Goal: Task Accomplishment & Management: Complete application form

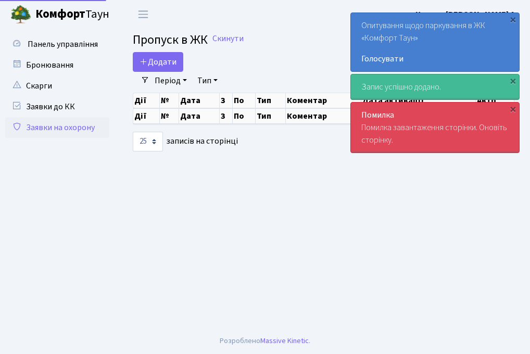
select select "25"
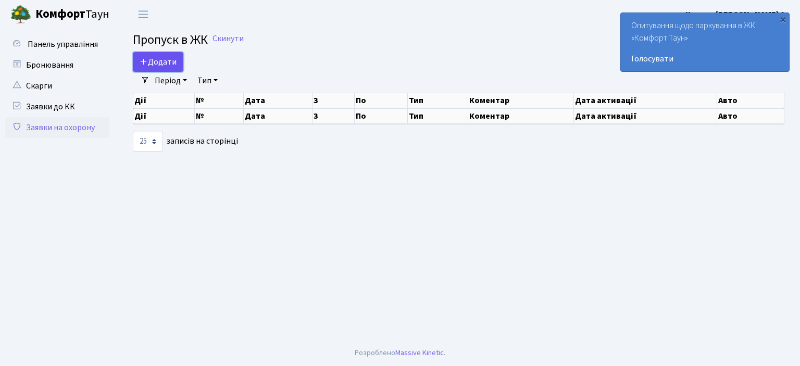
click at [144, 58] on icon at bounding box center [144, 61] width 8 height 8
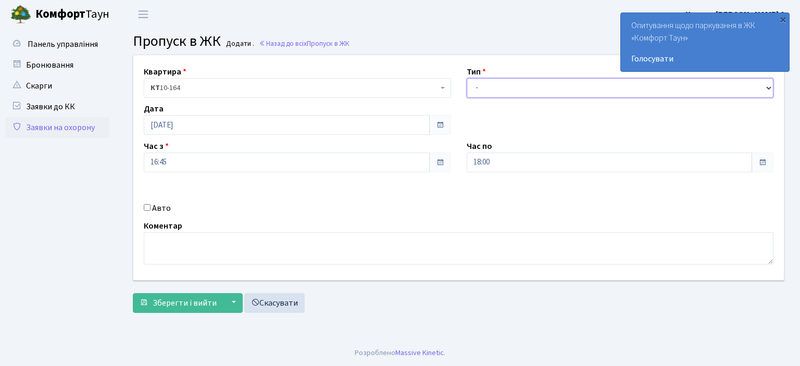
click at [500, 85] on select "- Доставка Таксі Гості Сервіс" at bounding box center [620, 88] width 307 height 20
select select "1"
click at [467, 78] on select "- Доставка Таксі Гості Сервіс" at bounding box center [620, 88] width 307 height 20
click at [489, 162] on input "18:00" at bounding box center [610, 163] width 286 height 20
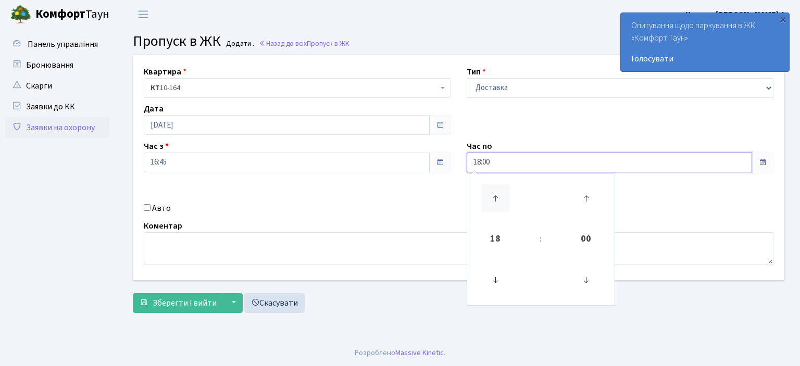
click at [498, 197] on icon at bounding box center [495, 198] width 28 height 28
type input "22:00"
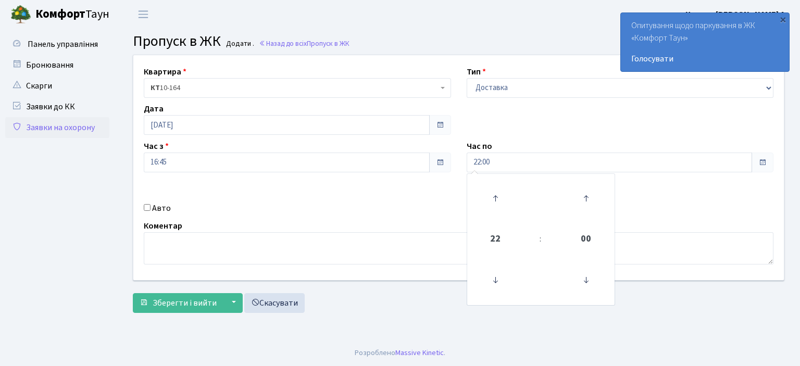
click at [144, 205] on input "Авто" at bounding box center [147, 207] width 7 height 7
checkbox input "true"
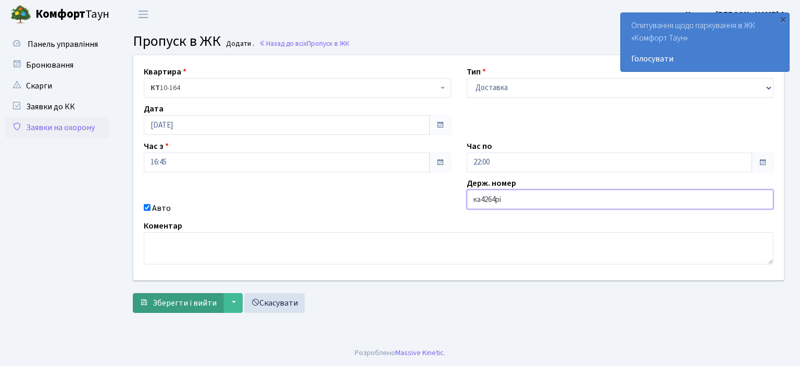
type input "ка4264рі"
click at [164, 300] on span "Зберегти і вийти" at bounding box center [185, 302] width 64 height 11
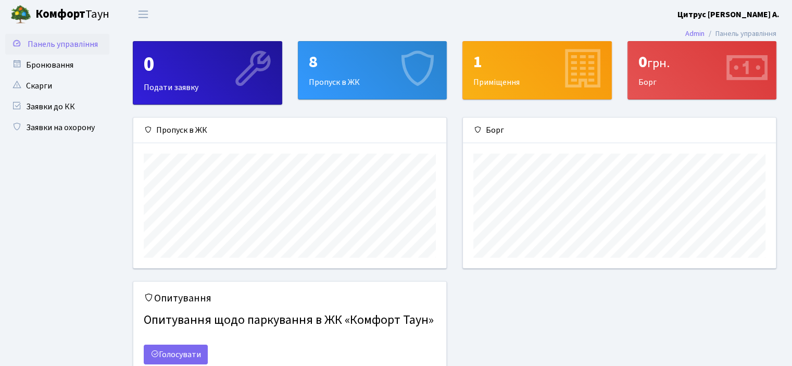
scroll to position [150, 313]
